Goal: Find specific page/section: Find specific page/section

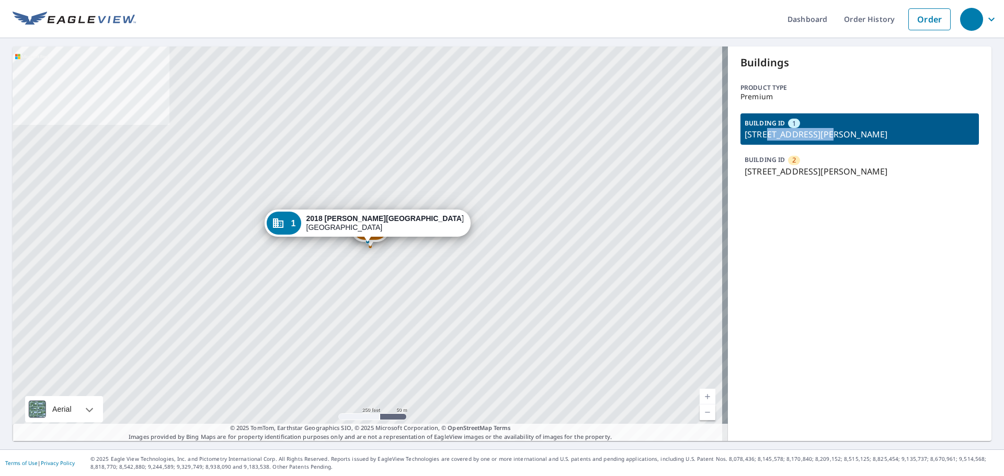
drag, startPoint x: 762, startPoint y: 134, endPoint x: 822, endPoint y: 132, distance: 59.7
click at [822, 132] on p "[STREET_ADDRESS][PERSON_NAME]" at bounding box center [860, 134] width 230 height 13
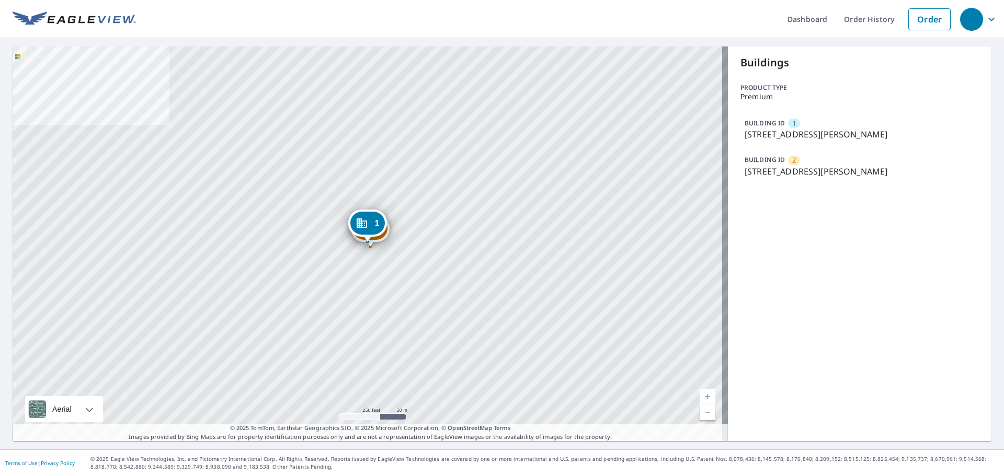
click at [835, 133] on p "[STREET_ADDRESS][PERSON_NAME]" at bounding box center [860, 134] width 230 height 13
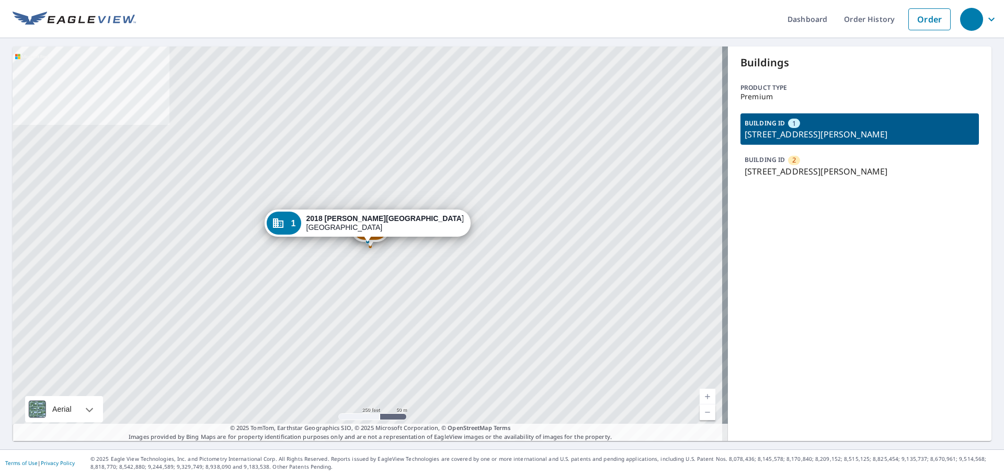
click at [769, 136] on p "[STREET_ADDRESS][PERSON_NAME]" at bounding box center [860, 134] width 230 height 13
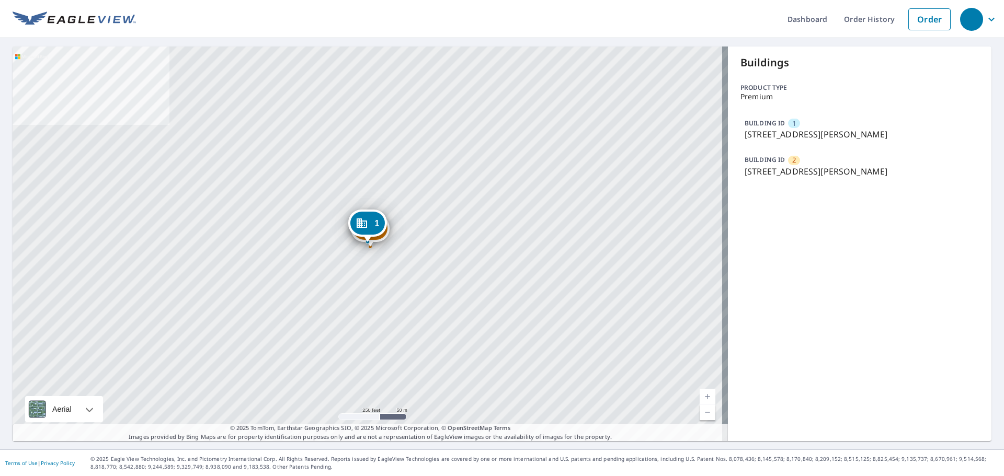
drag, startPoint x: 736, startPoint y: 137, endPoint x: 864, endPoint y: 134, distance: 128.2
click at [864, 134] on div "BUILDING ID 1 [STREET_ADDRESS][PERSON_NAME]" at bounding box center [860, 128] width 238 height 31
copy p "2018 [PERSON_NAME][GEOGRAPHIC_DATA], [GEOGRAPHIC_DATA]"
